Goal: Information Seeking & Learning: Check status

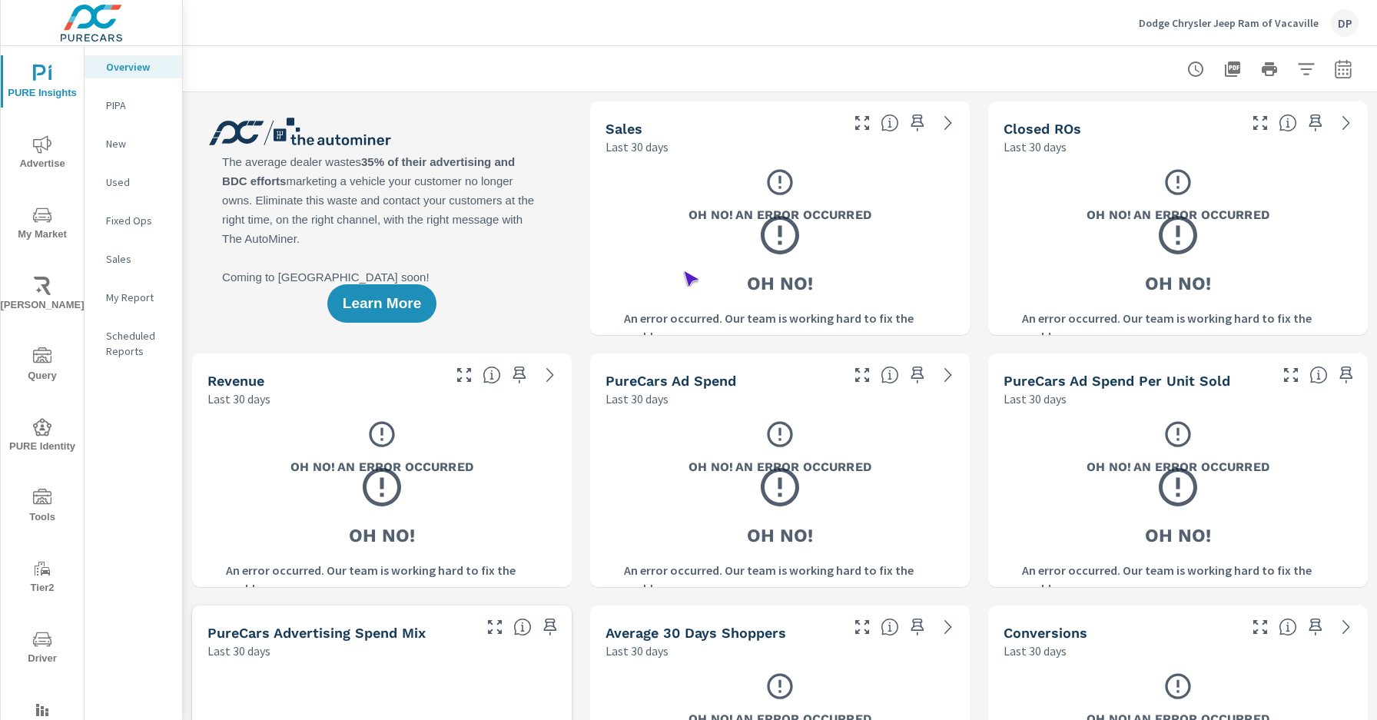
click at [39, 649] on span "Driver" at bounding box center [42, 649] width 74 height 38
